Goal: Register for event/course

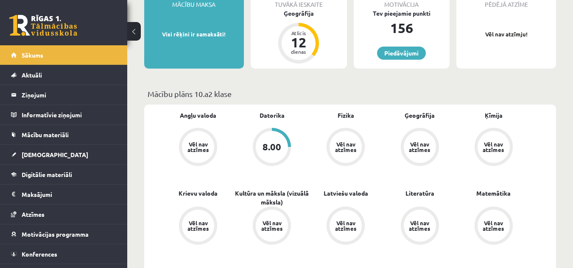
scroll to position [85, 0]
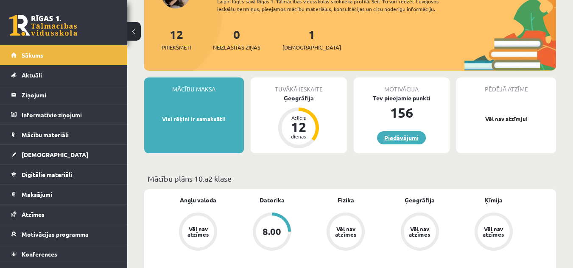
click at [410, 141] on link "Piedāvājumi" at bounding box center [401, 137] width 49 height 13
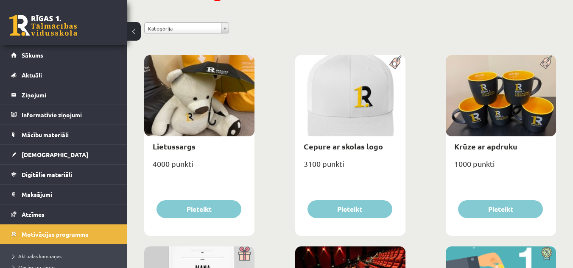
scroll to position [254, 0]
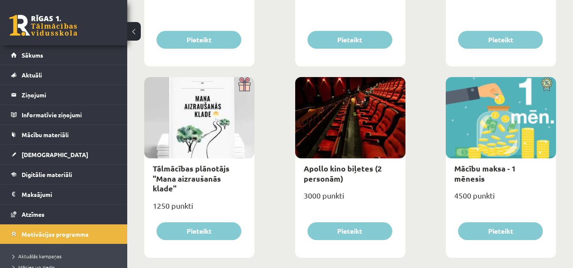
click at [188, 119] on div at bounding box center [199, 117] width 110 height 81
click at [224, 112] on div at bounding box center [199, 117] width 110 height 81
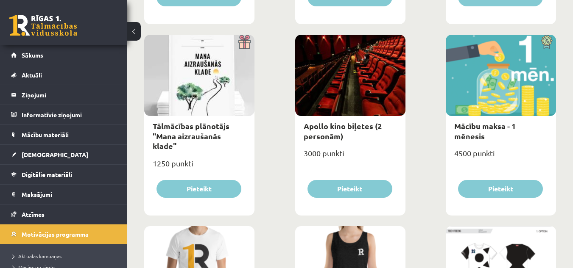
scroll to position [382, 0]
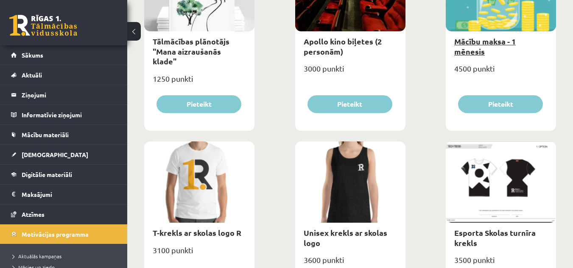
click at [481, 37] on link "Mācību maksa - 1 mēnesis" at bounding box center [484, 46] width 61 height 20
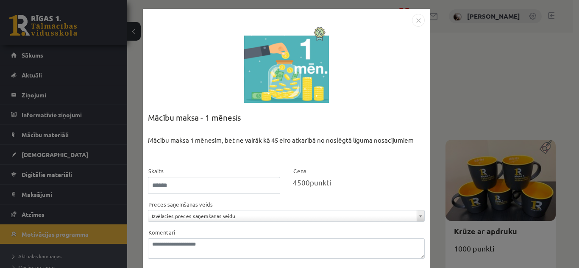
scroll to position [42, 0]
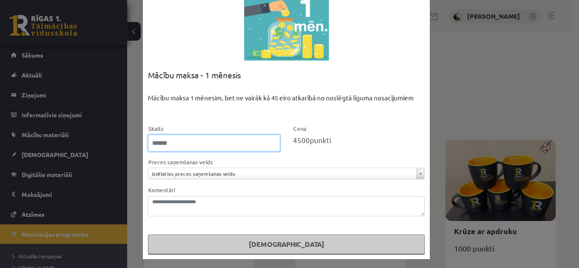
click at [271, 145] on input "*" at bounding box center [214, 143] width 132 height 17
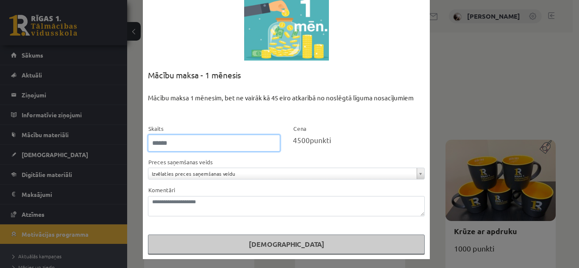
click at [271, 145] on input "*" at bounding box center [214, 143] width 132 height 17
type input "*"
click at [316, 156] on form "**********" at bounding box center [286, 189] width 277 height 131
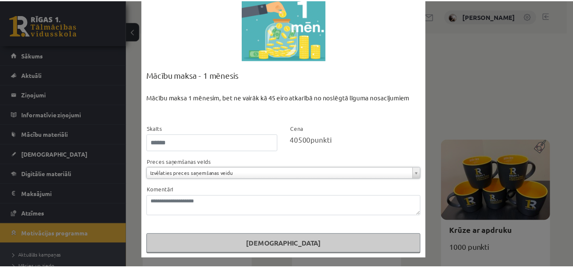
scroll to position [0, 0]
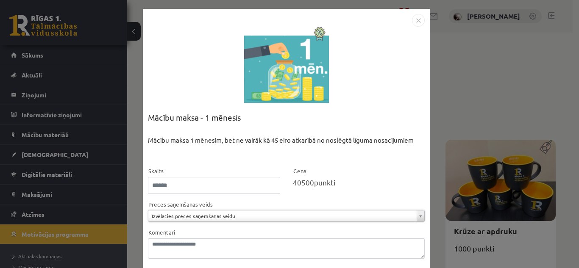
click at [415, 15] on img "Close" at bounding box center [418, 20] width 13 height 13
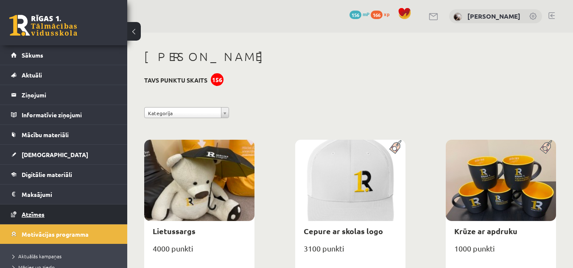
click at [28, 212] on span "Atzīmes" at bounding box center [33, 215] width 23 height 8
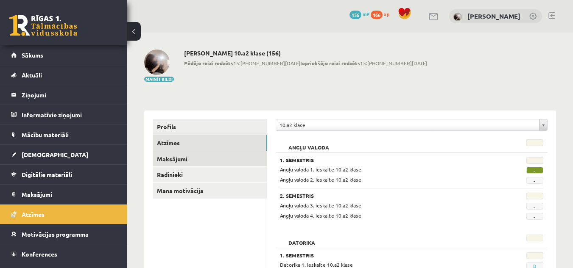
click at [177, 164] on link "Maksājumi" at bounding box center [210, 159] width 114 height 16
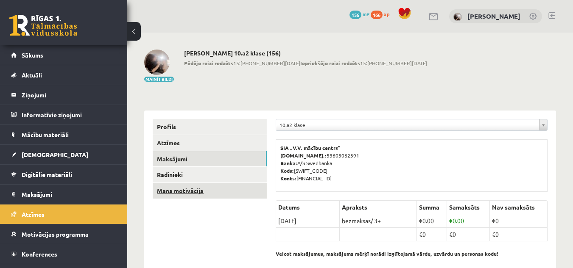
scroll to position [20, 0]
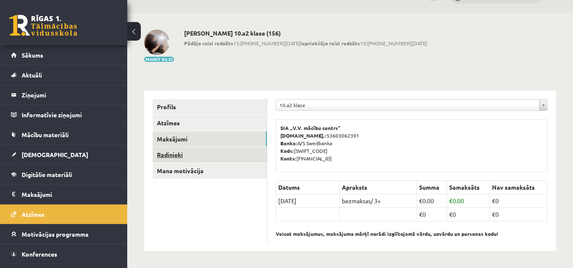
click at [166, 151] on link "Radinieki" at bounding box center [210, 155] width 114 height 16
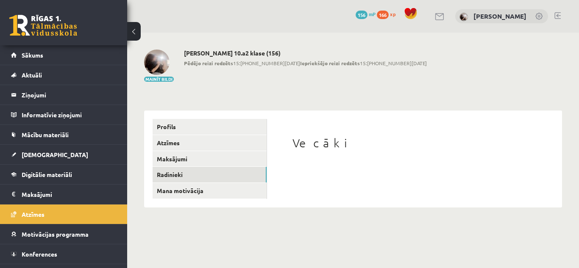
click at [314, 131] on div "Vecāki" at bounding box center [415, 158] width 278 height 79
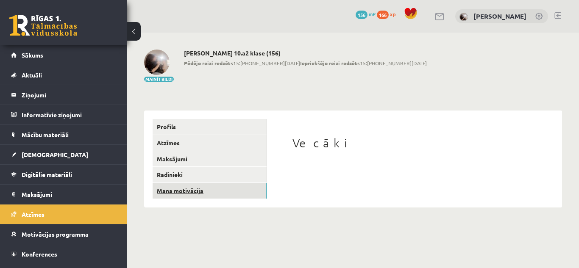
click at [196, 194] on link "Mana motivācija" at bounding box center [210, 191] width 114 height 16
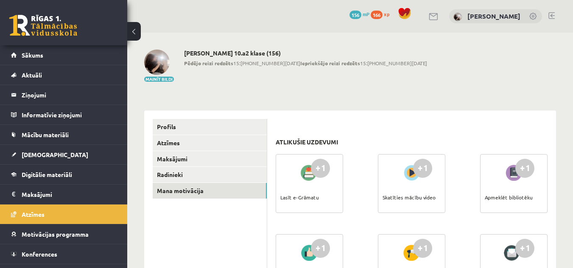
click at [235, 50] on h2 "Nadīna Šperberga 10.a2 klase (156)" at bounding box center [305, 53] width 243 height 7
click at [260, 51] on h2 "Nadīna Šperberga 10.a2 klase (156)" at bounding box center [305, 53] width 243 height 7
click at [187, 60] on b "Pēdējo reizi redzēts" at bounding box center [208, 63] width 49 height 7
click at [164, 59] on img at bounding box center [156, 62] width 25 height 25
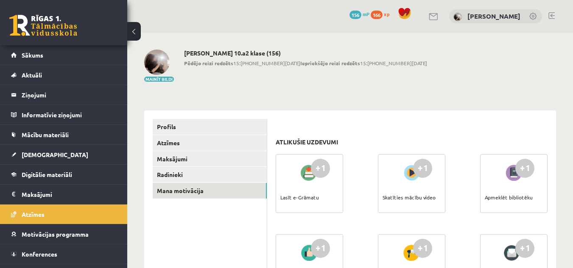
click at [534, 15] on link at bounding box center [533, 17] width 8 height 8
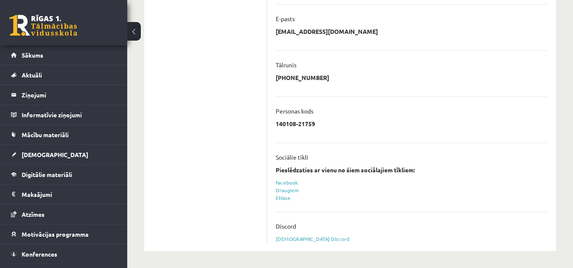
scroll to position [116, 0]
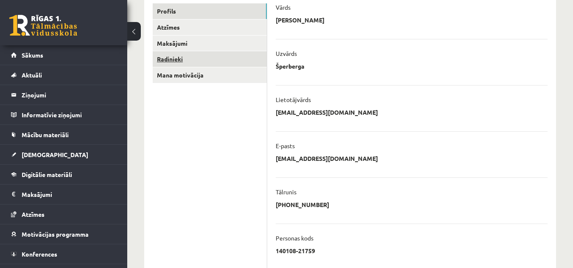
click at [175, 60] on link "Radinieki" at bounding box center [210, 59] width 114 height 16
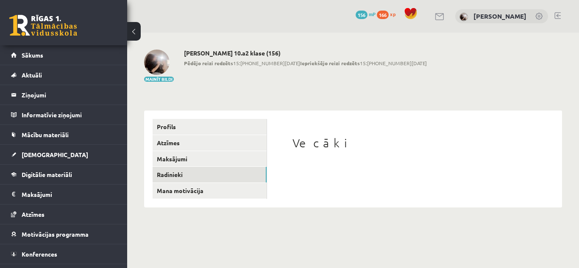
click at [347, 143] on h1 "Vecāki" at bounding box center [415, 143] width 244 height 14
drag, startPoint x: 324, startPoint y: 162, endPoint x: 311, endPoint y: 177, distance: 19.0
click at [323, 163] on div "Vecāki" at bounding box center [415, 158] width 278 height 79
drag, startPoint x: 311, startPoint y: 177, endPoint x: 307, endPoint y: 181, distance: 6.0
click at [310, 178] on div at bounding box center [415, 177] width 244 height 8
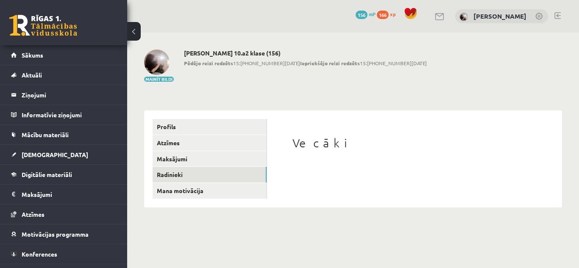
click at [302, 183] on div "Vecāki" at bounding box center [415, 158] width 278 height 79
click at [296, 129] on div "Vecāki" at bounding box center [415, 158] width 278 height 79
click at [296, 144] on div "Vecāki" at bounding box center [415, 158] width 278 height 79
click at [183, 129] on link "Profils" at bounding box center [210, 127] width 114 height 16
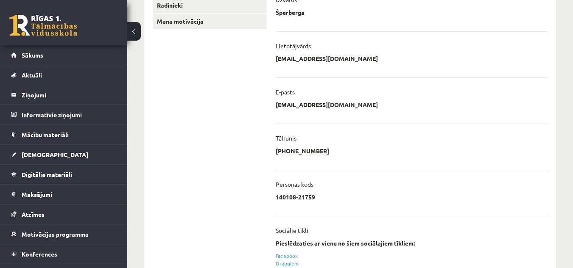
scroll to position [243, 0]
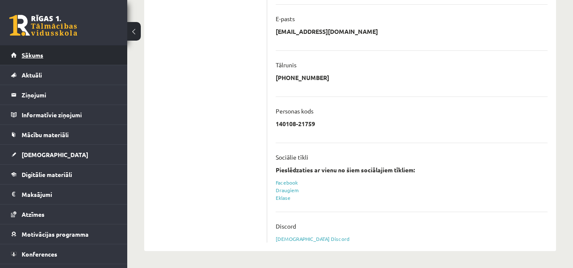
click at [36, 56] on span "Sākums" at bounding box center [33, 55] width 22 height 8
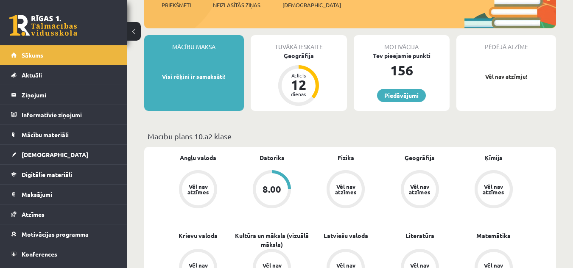
scroll to position [212, 0]
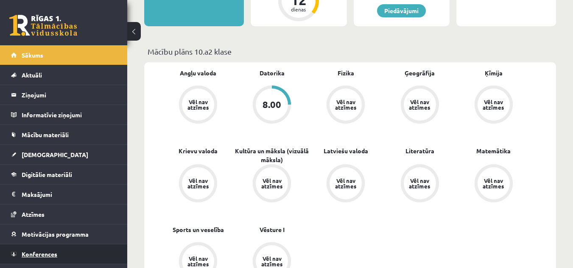
click at [33, 254] on span "Konferences" at bounding box center [40, 255] width 36 height 8
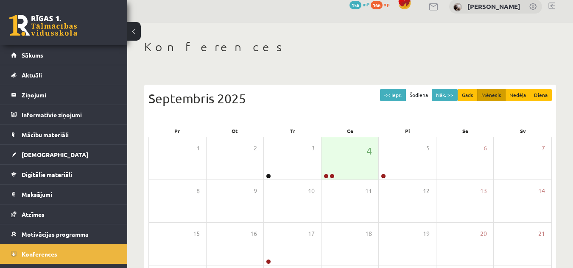
scroll to position [95, 0]
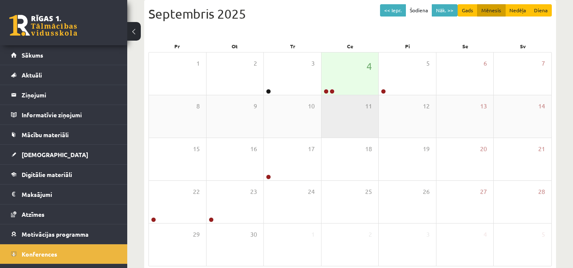
click at [350, 97] on div "11" at bounding box center [349, 116] width 57 height 42
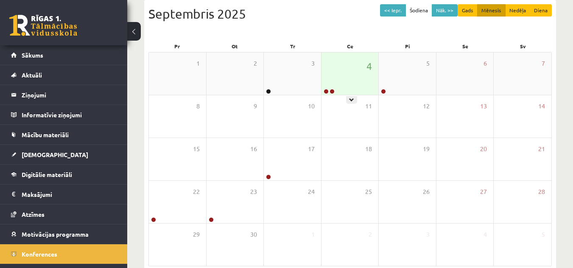
click at [356, 85] on div "4" at bounding box center [349, 74] width 57 height 42
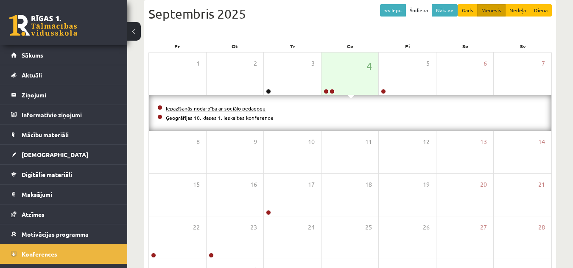
click at [211, 108] on link "Iepazīšanās nodarbība ar sociālo pedagogu" at bounding box center [216, 108] width 100 height 7
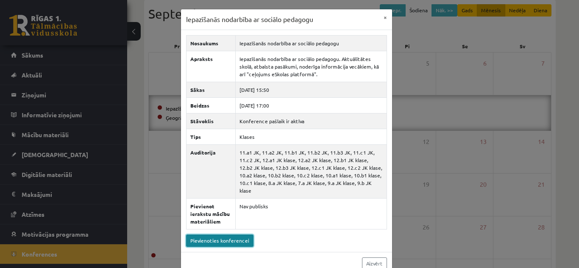
click at [222, 238] on link "Pievienoties konferencei" at bounding box center [219, 241] width 67 height 12
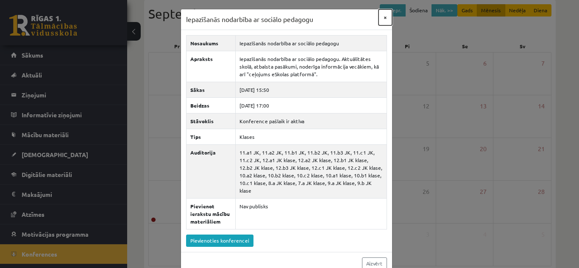
click at [383, 22] on button "×" at bounding box center [386, 17] width 14 height 16
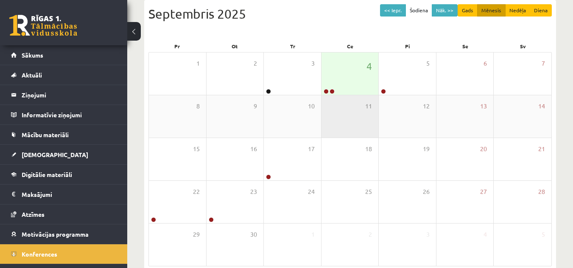
click at [347, 95] on div "11" at bounding box center [349, 116] width 57 height 42
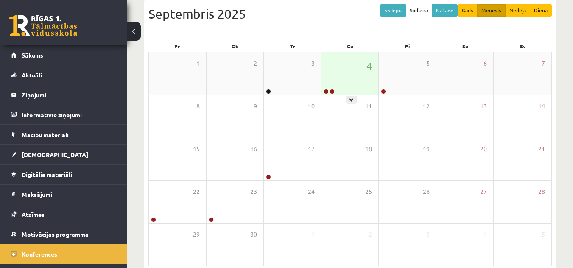
click at [352, 87] on div "4" at bounding box center [349, 74] width 57 height 42
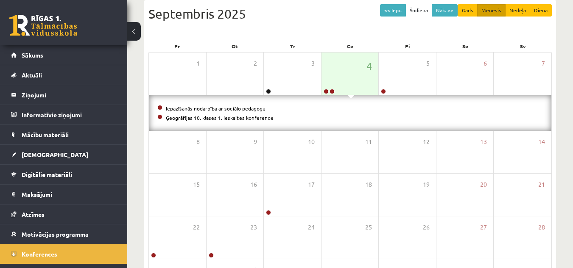
click at [248, 120] on li "Ģeogrāfijas 10. klases 1. ieskaites konference" at bounding box center [350, 117] width 386 height 9
click at [248, 114] on li "Ģeogrāfijas 10. klases 1. ieskaites konference" at bounding box center [350, 117] width 386 height 9
click at [249, 120] on link "Ģeogrāfijas 10. klases 1. ieskaites konference" at bounding box center [220, 118] width 108 height 7
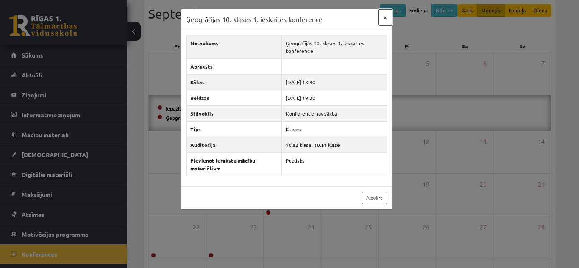
click at [386, 17] on button "×" at bounding box center [386, 17] width 14 height 16
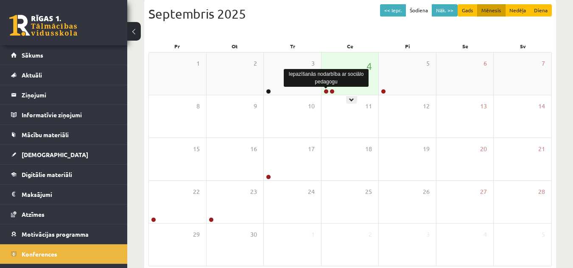
click at [326, 92] on link at bounding box center [326, 91] width 5 height 5
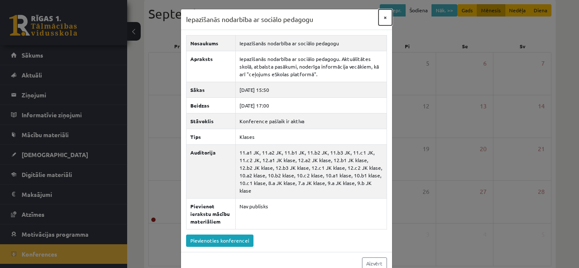
click at [379, 15] on button "×" at bounding box center [386, 17] width 14 height 16
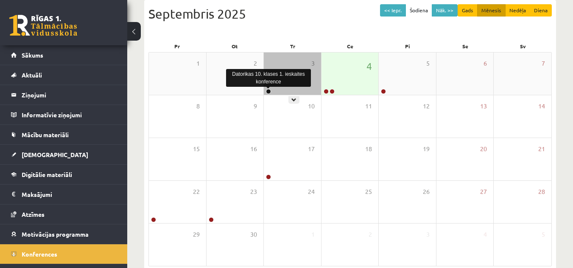
click at [271, 91] on link at bounding box center [268, 91] width 5 height 5
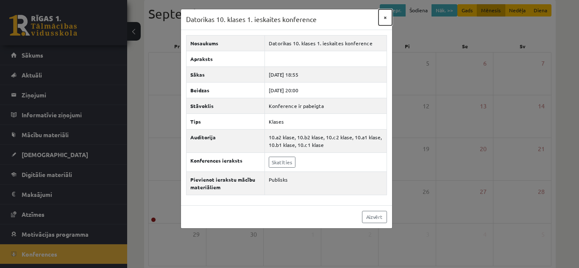
click at [382, 21] on button "×" at bounding box center [386, 17] width 14 height 16
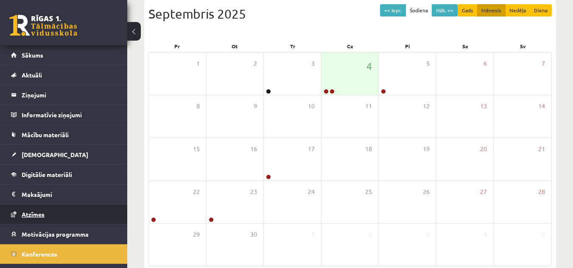
click at [33, 216] on span "Atzīmes" at bounding box center [33, 215] width 23 height 8
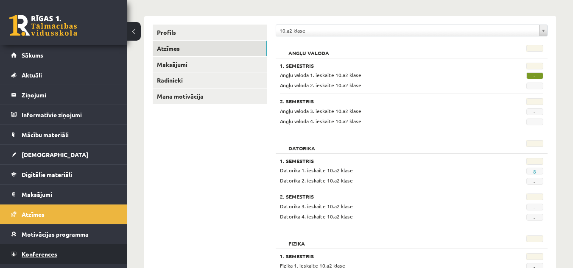
click at [39, 250] on link "Konferences" at bounding box center [64, 255] width 106 height 20
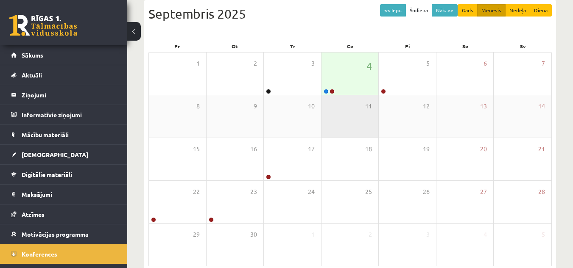
click at [352, 101] on div "11" at bounding box center [349, 116] width 57 height 42
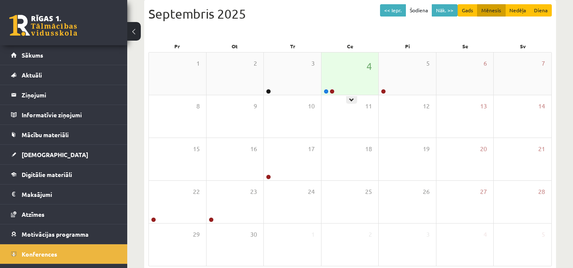
click at [344, 86] on div "4" at bounding box center [349, 74] width 57 height 42
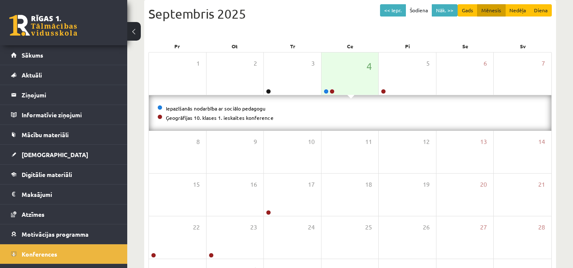
click at [206, 104] on li "Iepazīšanās nodarbība ar sociālo pedagogu" at bounding box center [350, 108] width 386 height 9
click at [207, 109] on link "Iepazīšanās nodarbība ar sociālo pedagogu" at bounding box center [216, 108] width 100 height 7
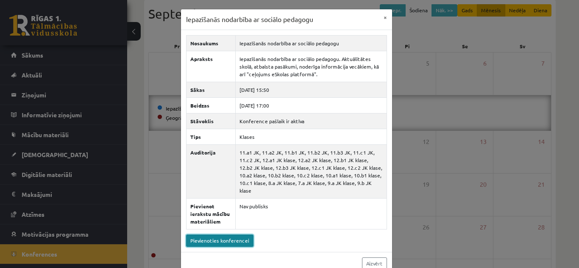
click at [235, 235] on link "Pievienoties konferencei" at bounding box center [219, 241] width 67 height 12
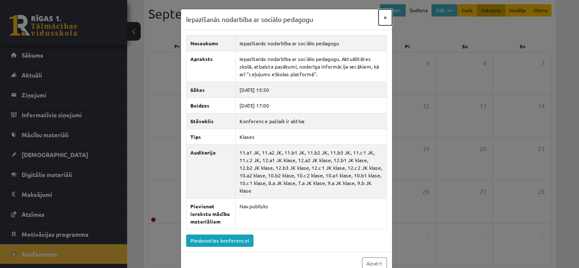
click at [382, 14] on button "×" at bounding box center [386, 17] width 14 height 16
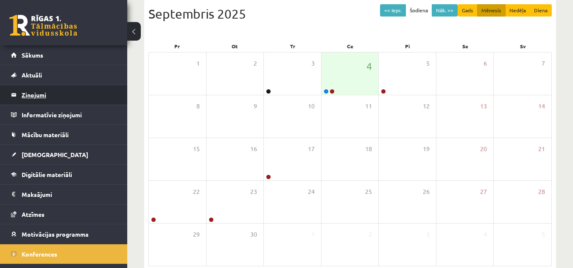
scroll to position [10, 0]
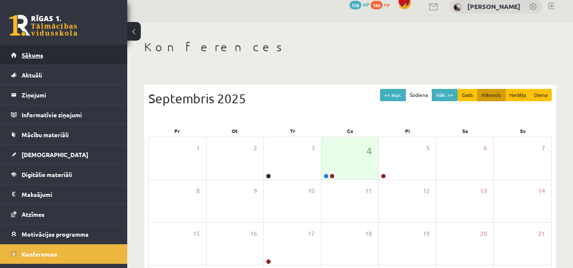
click at [67, 58] on link "Sākums" at bounding box center [64, 55] width 106 height 20
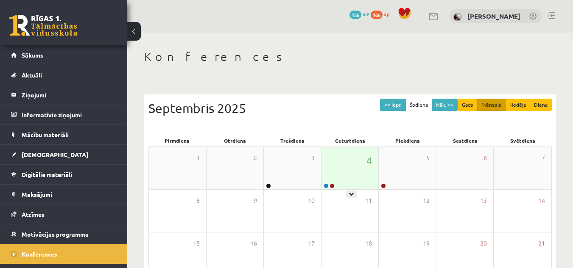
click at [328, 172] on div "4" at bounding box center [349, 168] width 57 height 42
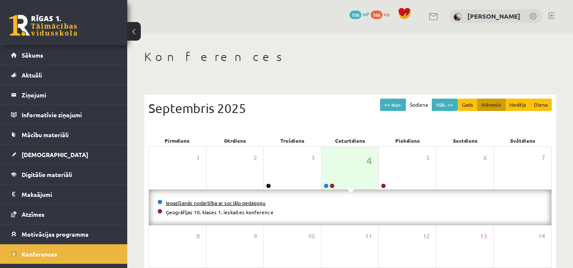
click at [231, 203] on link "Iepazīšanās nodarbība ar sociālo pedagogu" at bounding box center [216, 203] width 100 height 7
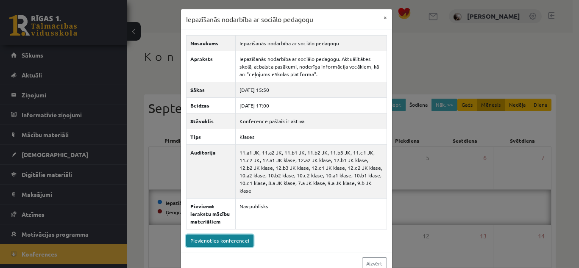
click at [224, 235] on link "Pievienoties konferencei" at bounding box center [219, 241] width 67 height 12
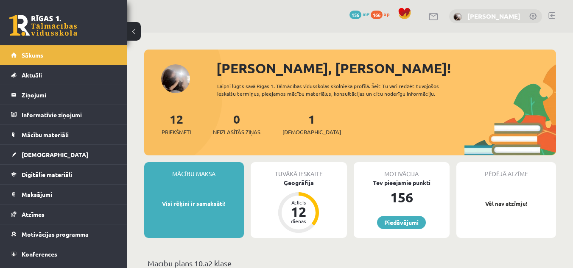
click at [475, 14] on link "[PERSON_NAME]" at bounding box center [493, 16] width 53 height 8
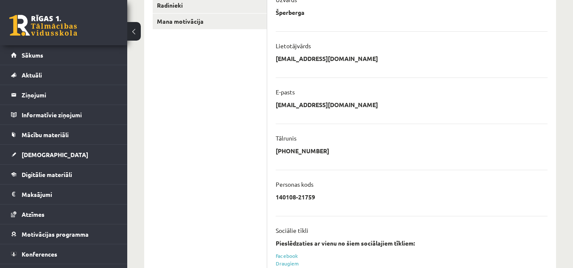
scroll to position [243, 0]
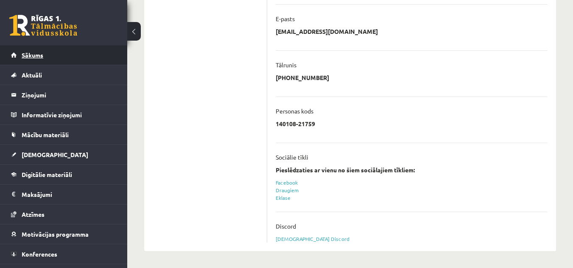
click at [39, 51] on link "Sākums" at bounding box center [64, 55] width 106 height 20
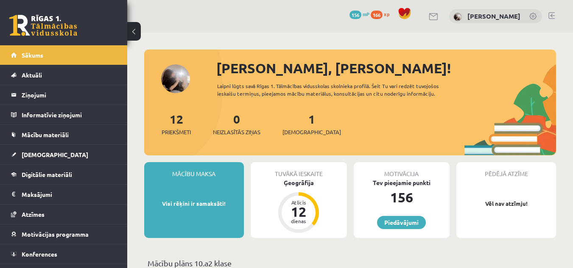
click at [551, 12] on link at bounding box center [551, 15] width 6 height 7
